Goal: Navigation & Orientation: Find specific page/section

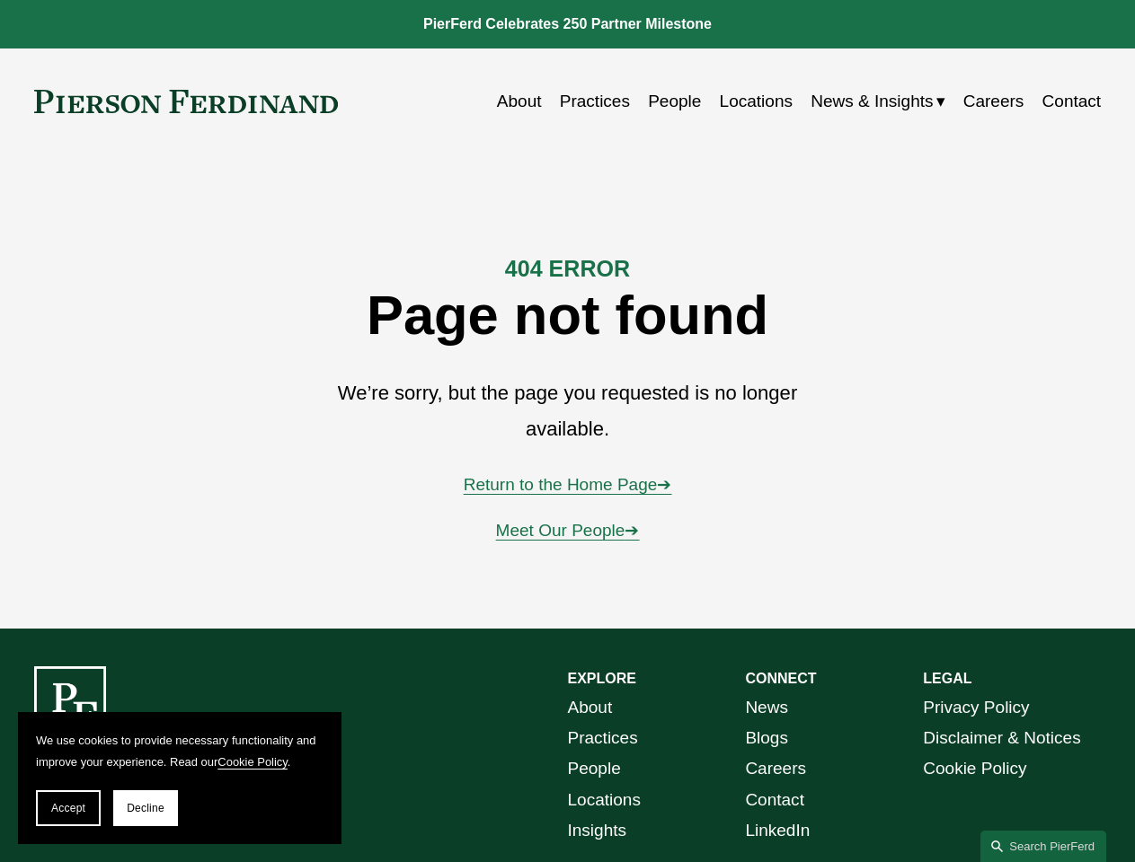
click at [68, 809] on span "Accept" at bounding box center [68, 808] width 34 height 13
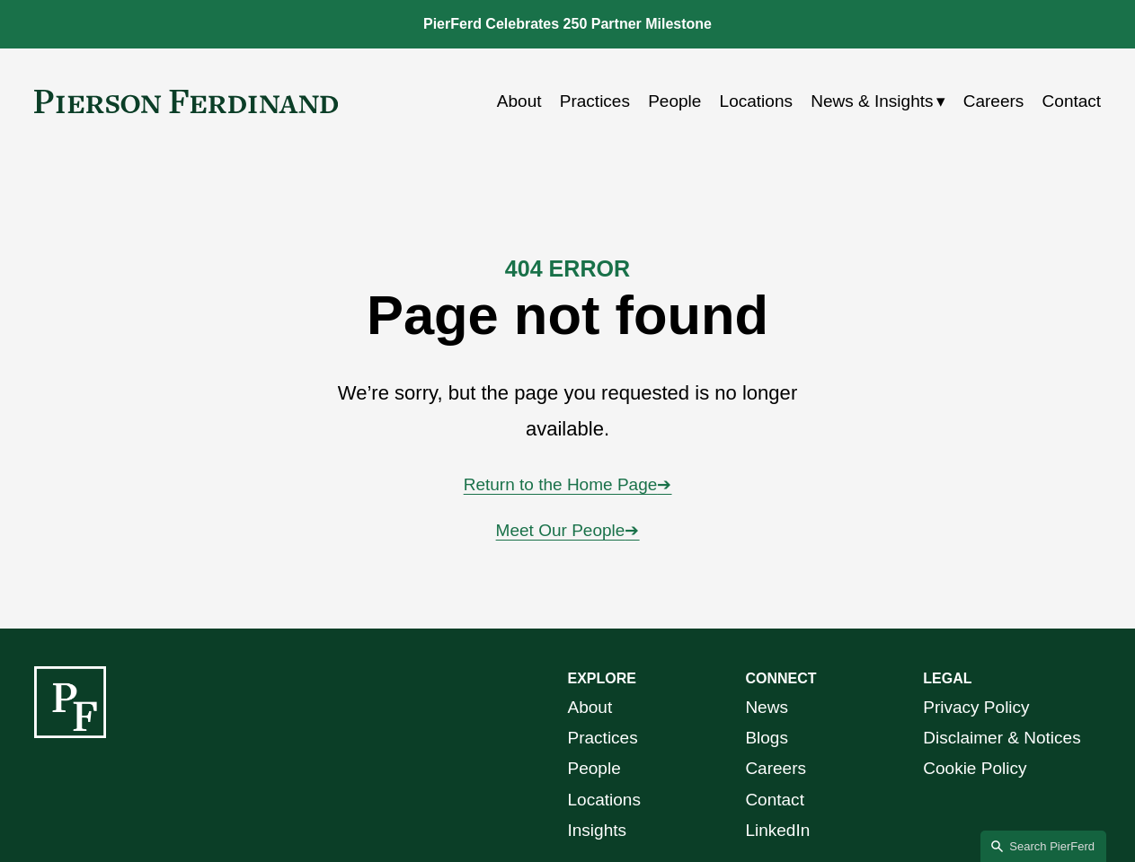
click at [146, 809] on div "EXPLORE CONNECT About Practices People Locations Insights News Blogs Careers Co…" at bounding box center [567, 817] width 1135 height 300
click at [1043, 846] on link "Search this site" at bounding box center [1043, 846] width 126 height 31
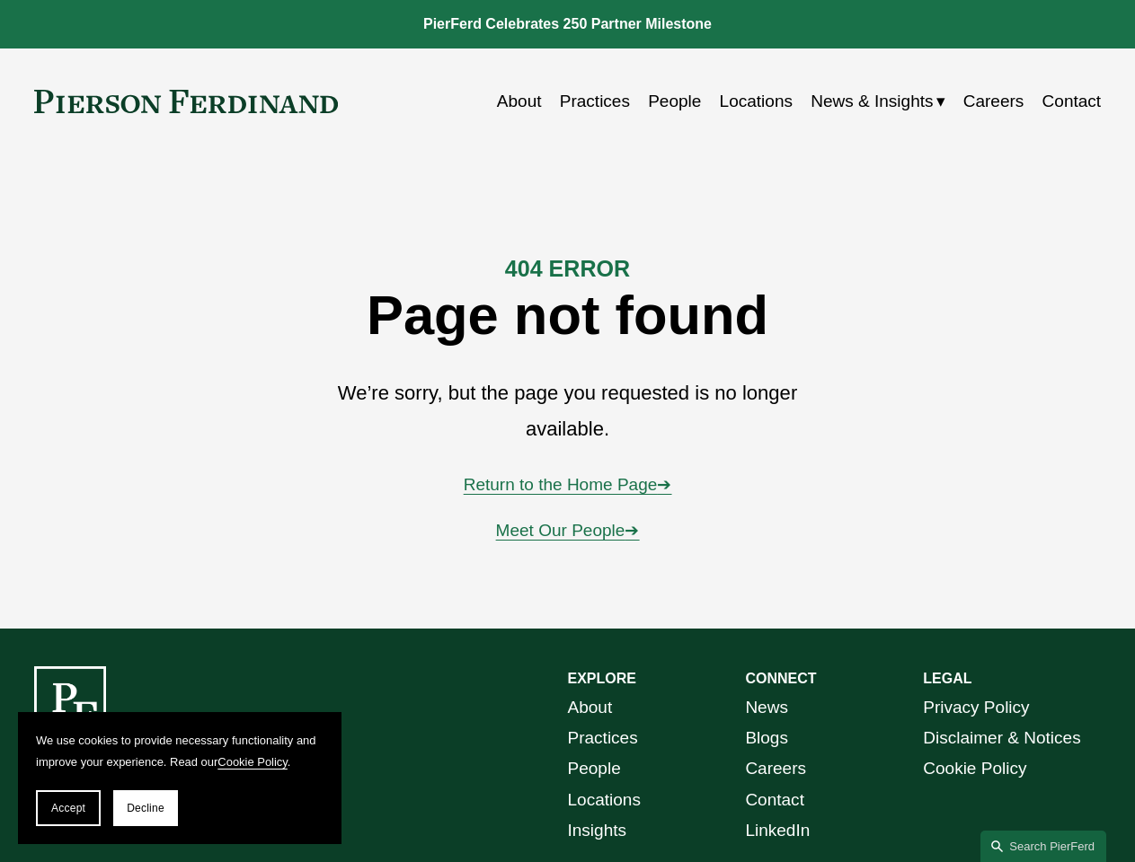
click at [68, 809] on span "Accept" at bounding box center [68, 808] width 34 height 13
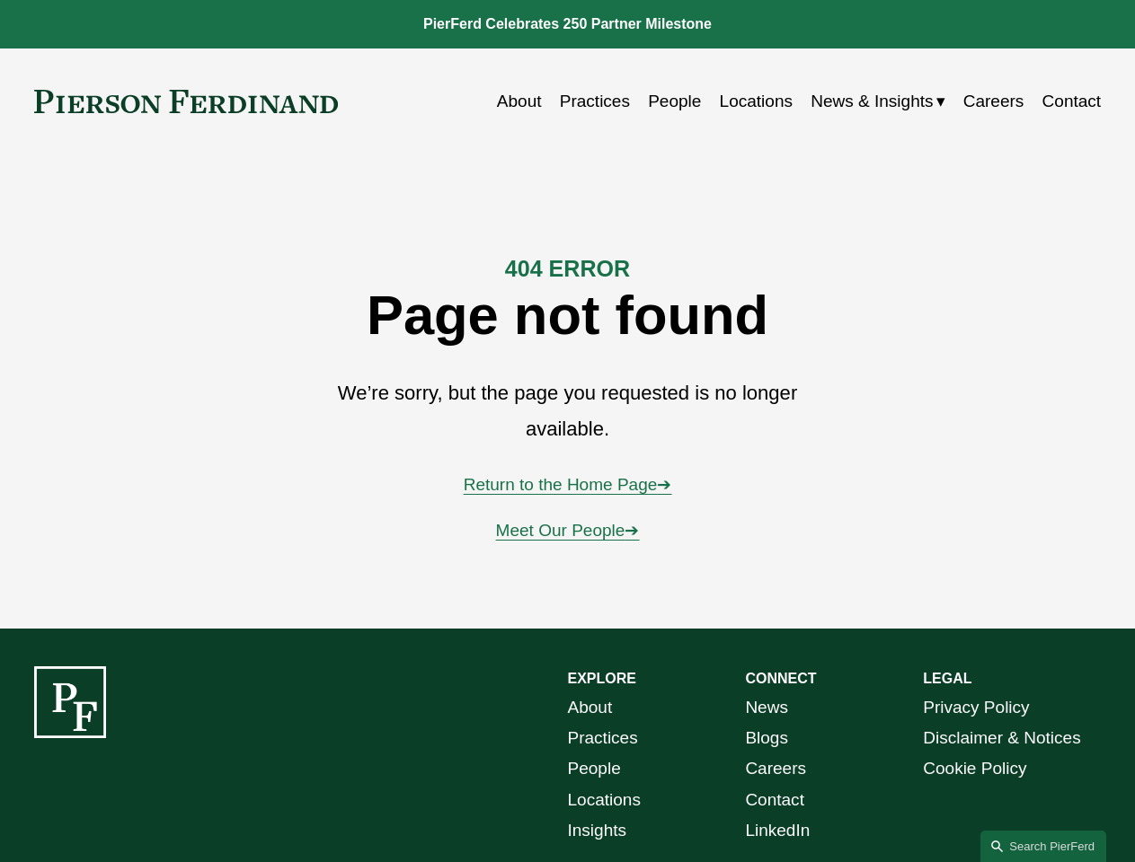
click at [146, 809] on div "EXPLORE CONNECT About Practices People Locations Insights News Blogs Careers Co…" at bounding box center [567, 817] width 1135 height 300
click at [1043, 846] on link "Search this site" at bounding box center [1043, 846] width 126 height 31
